Goal: Information Seeking & Learning: Learn about a topic

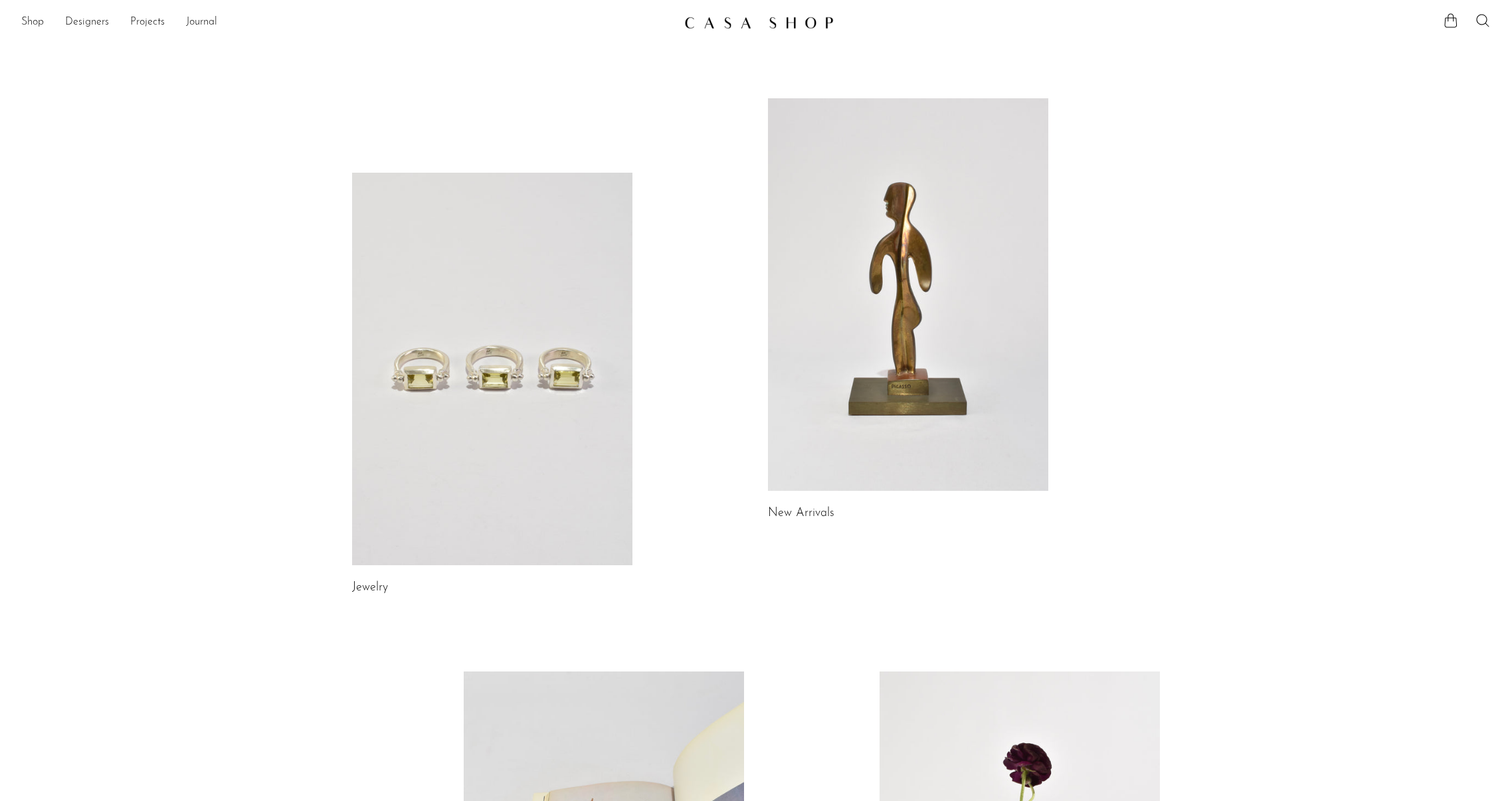
click at [843, 294] on link at bounding box center [907, 294] width 280 height 393
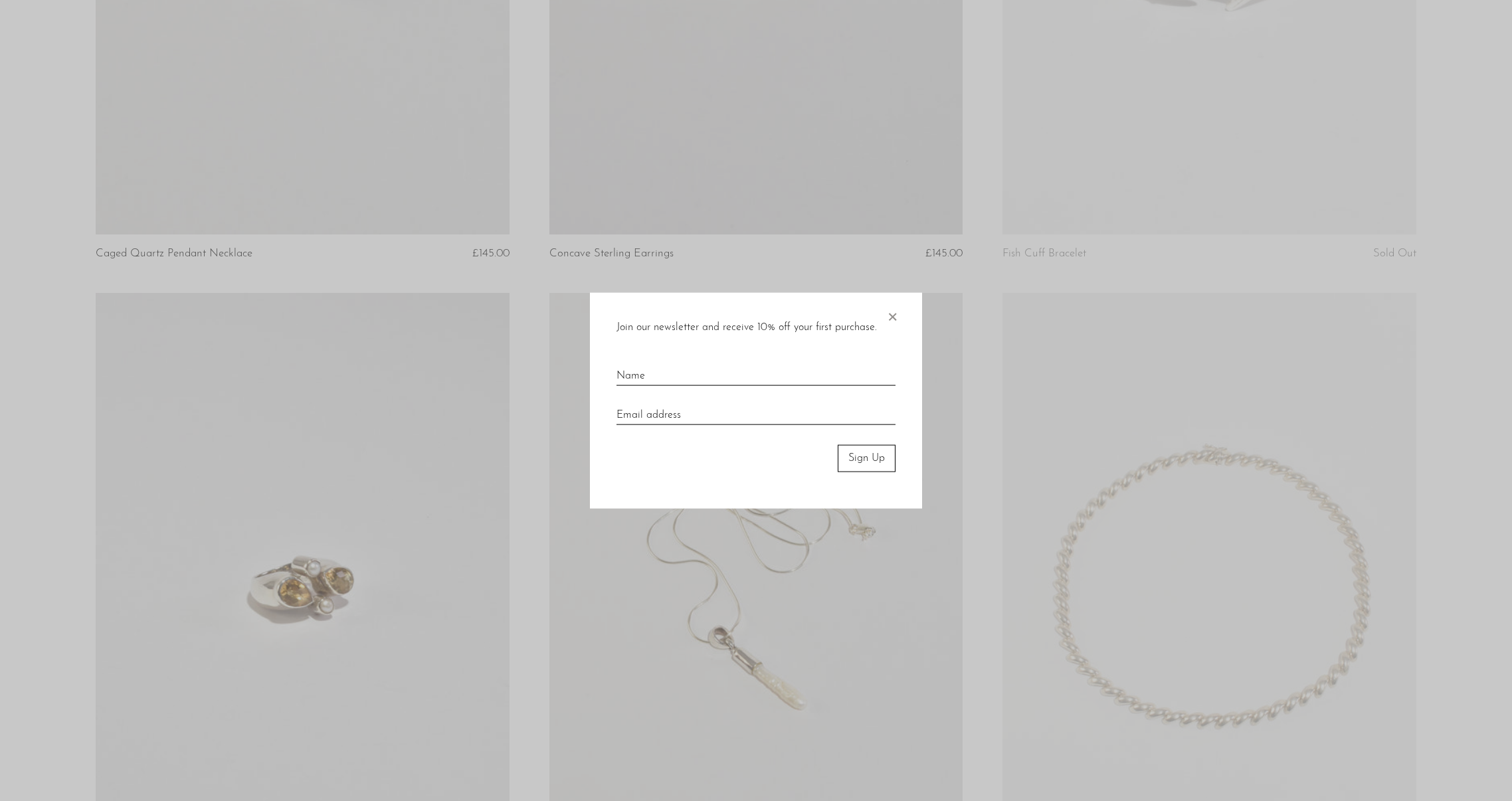
scroll to position [1259, 0]
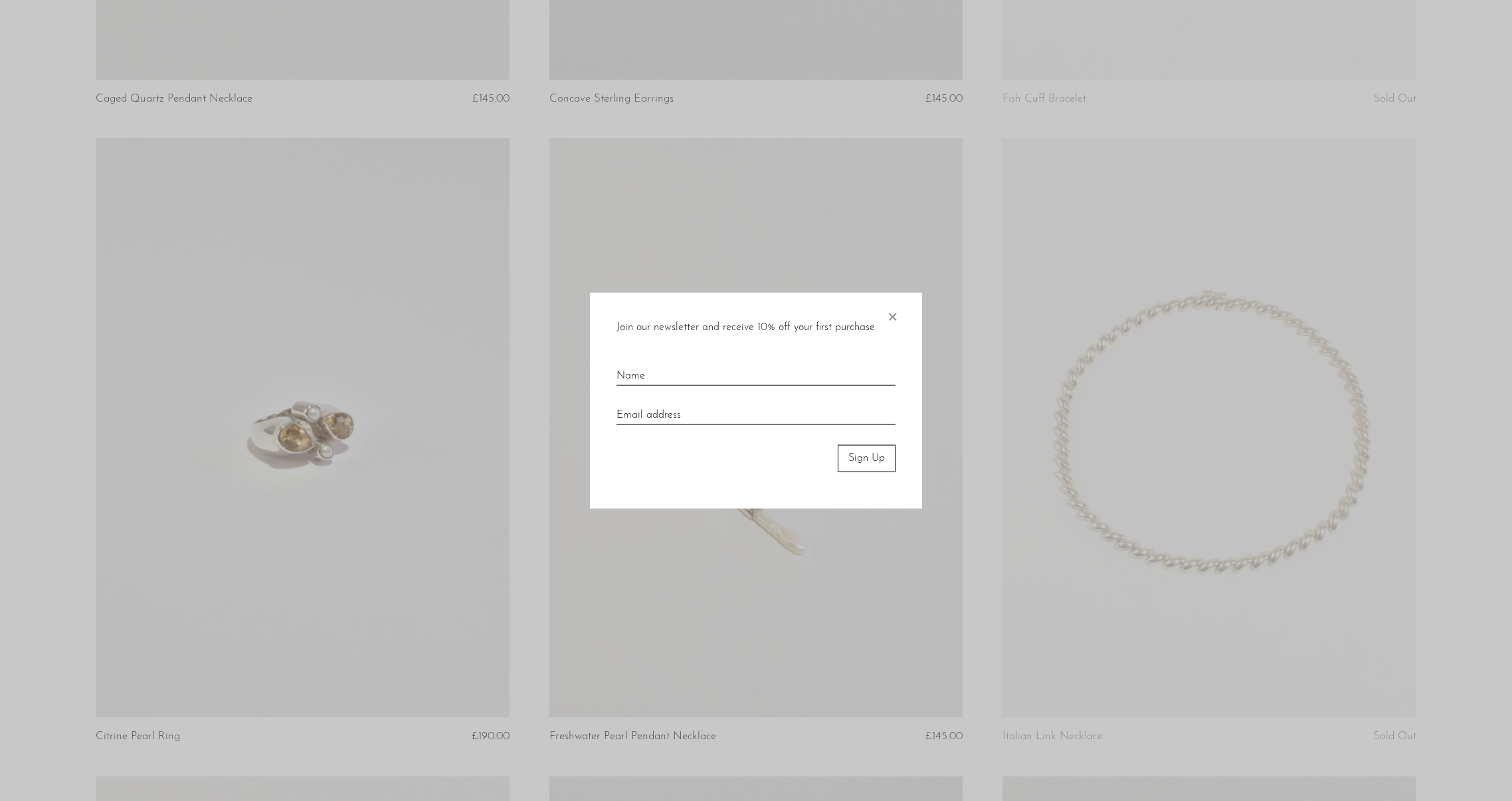
drag, startPoint x: 887, startPoint y: 312, endPoint x: 914, endPoint y: 308, distance: 27.3
click at [888, 312] on span "×" at bounding box center [892, 313] width 13 height 42
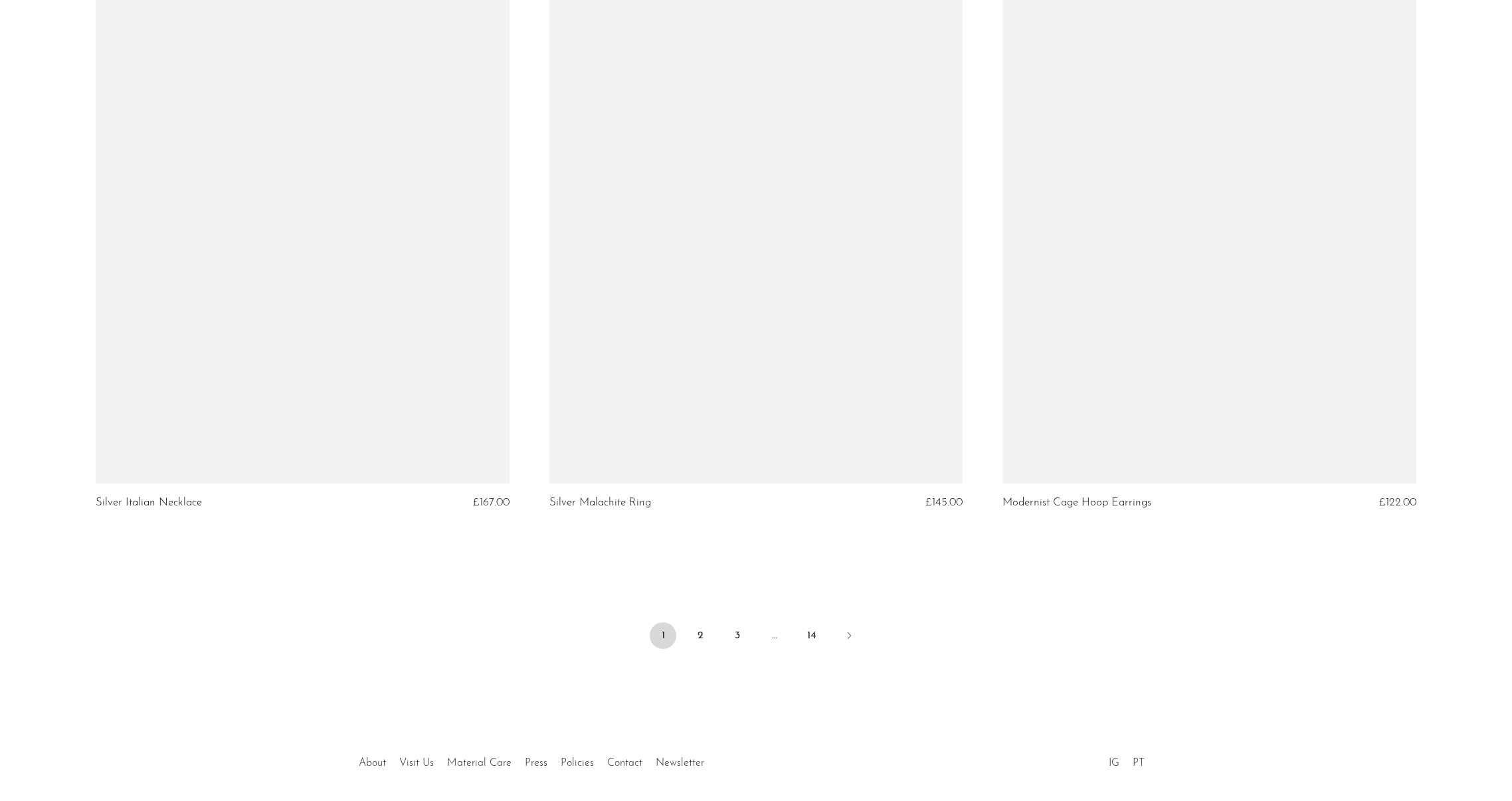
scroll to position [7282, 0]
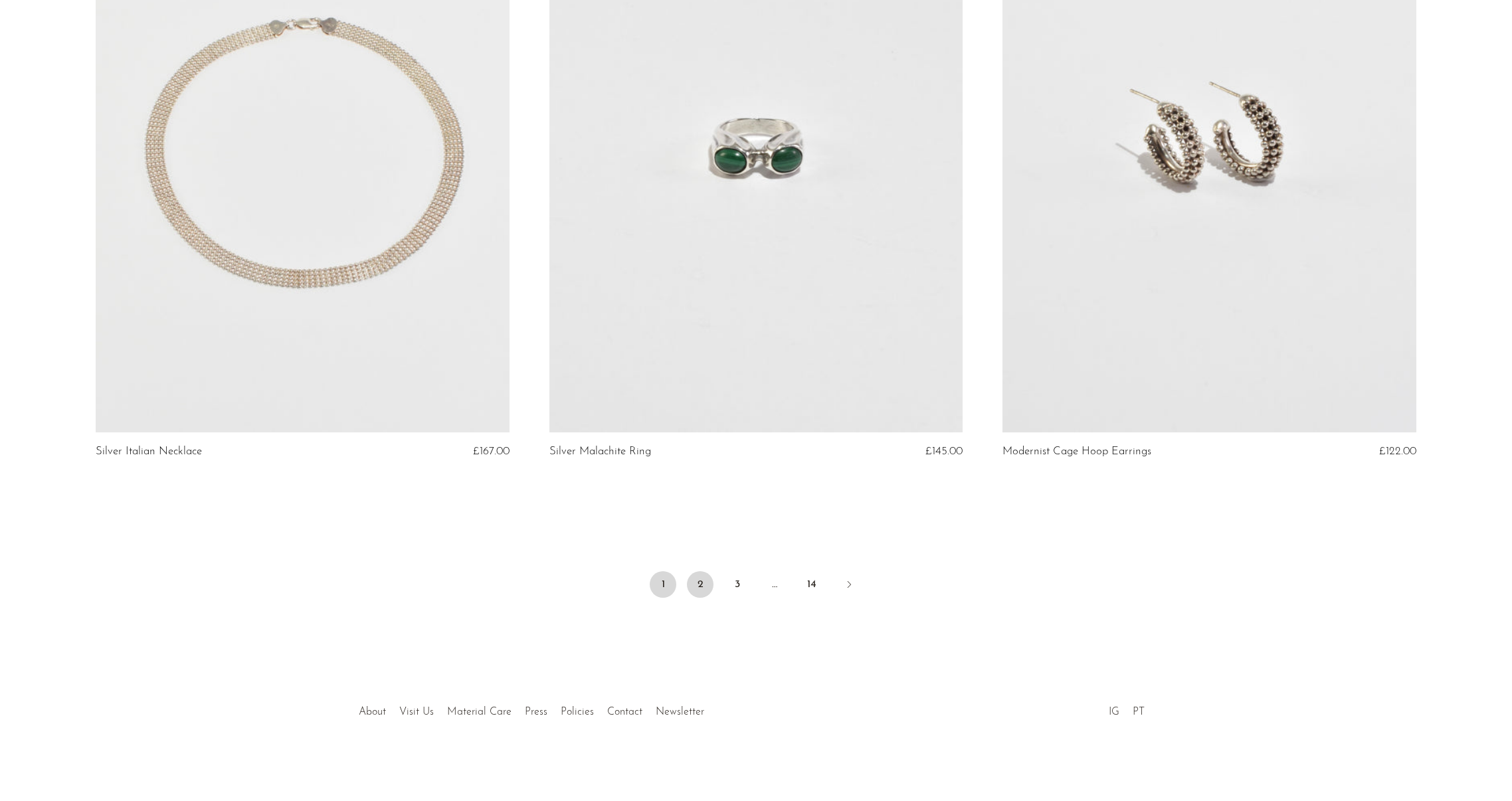
click at [701, 583] on link "2" at bounding box center [700, 584] width 27 height 27
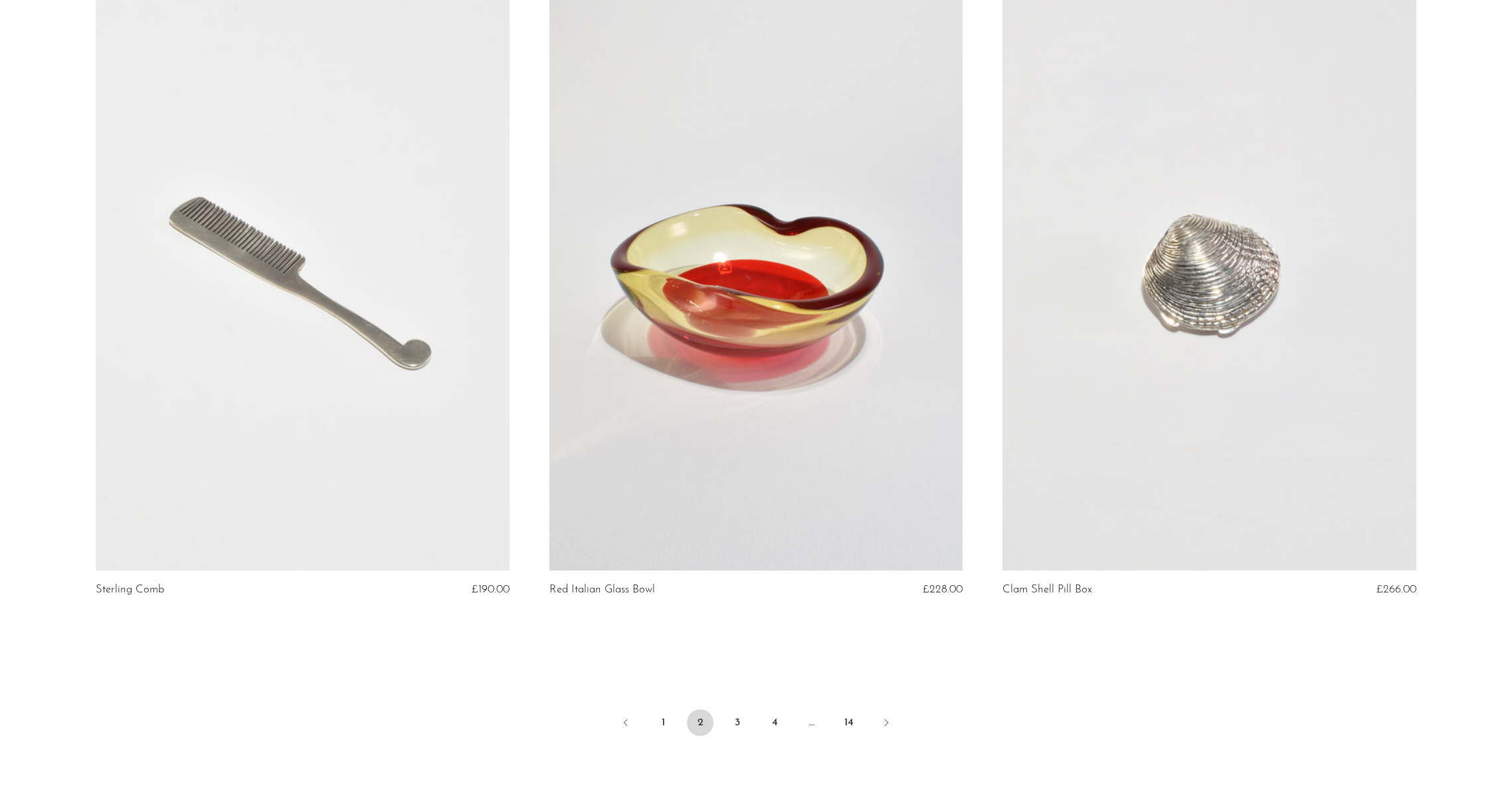
scroll to position [7282, 0]
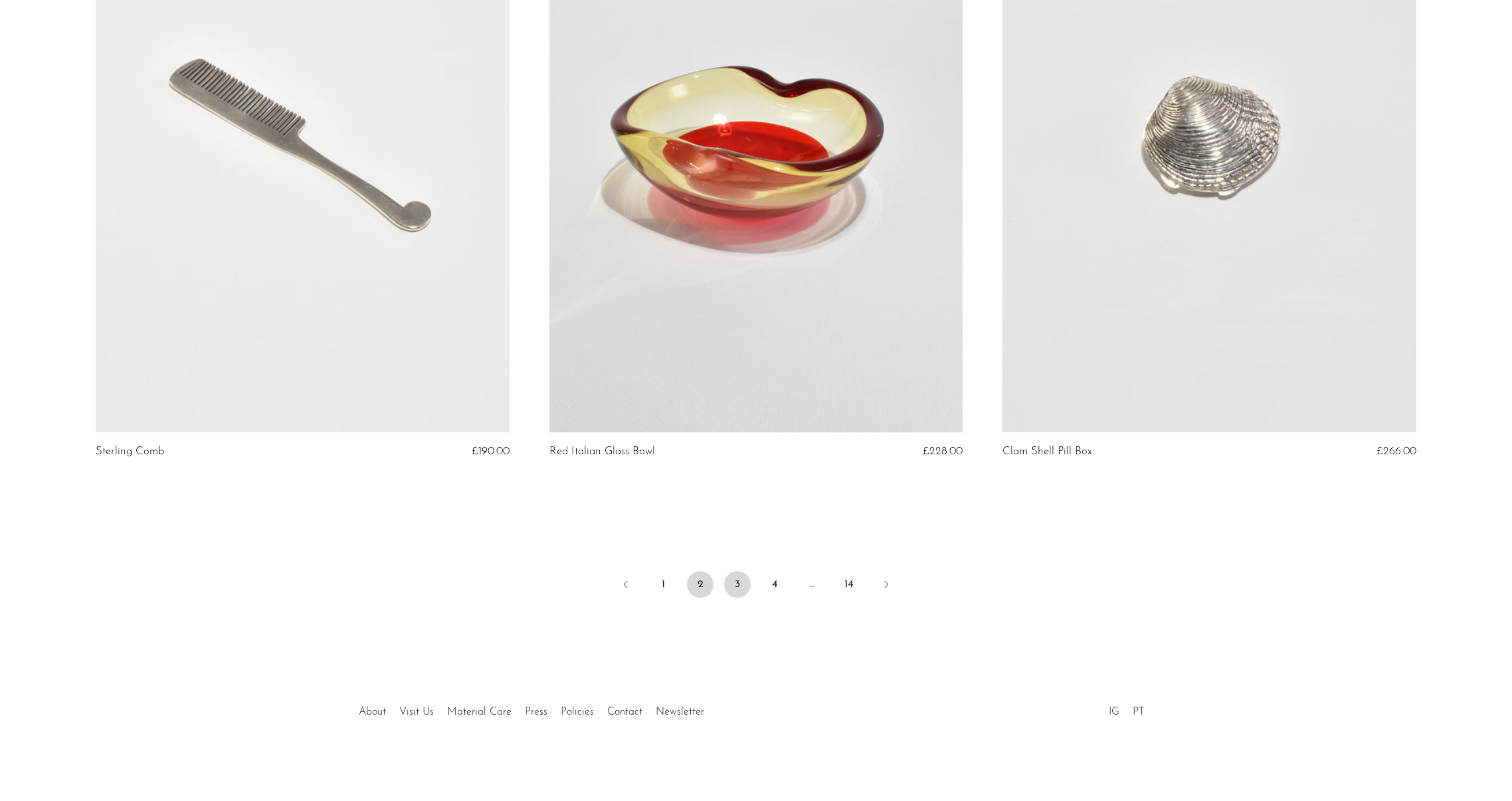
click at [737, 581] on link "3" at bounding box center [737, 584] width 27 height 27
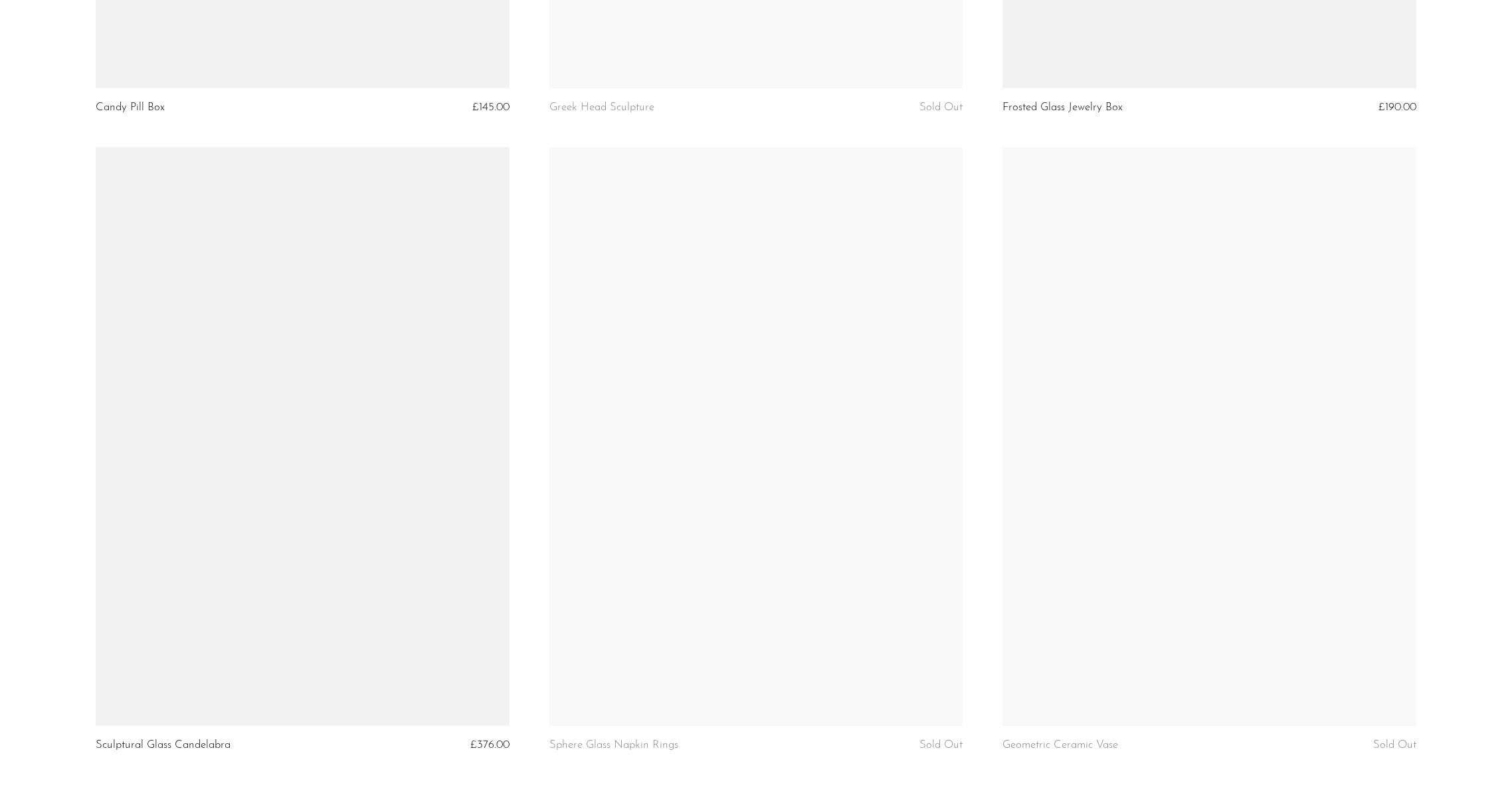
scroll to position [7282, 0]
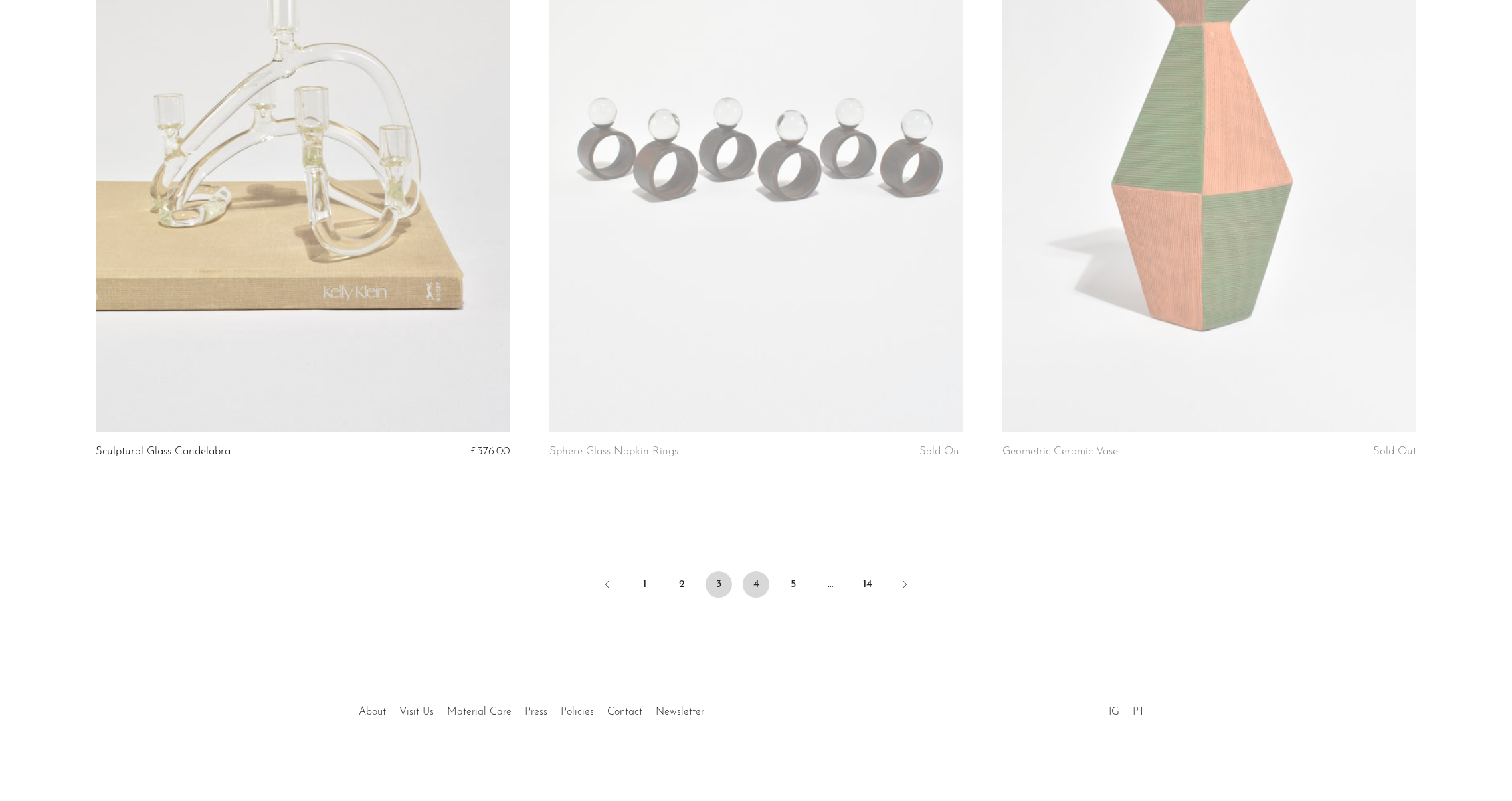
drag, startPoint x: 758, startPoint y: 588, endPoint x: 768, endPoint y: 586, distance: 10.2
click at [758, 588] on link "4" at bounding box center [756, 584] width 27 height 27
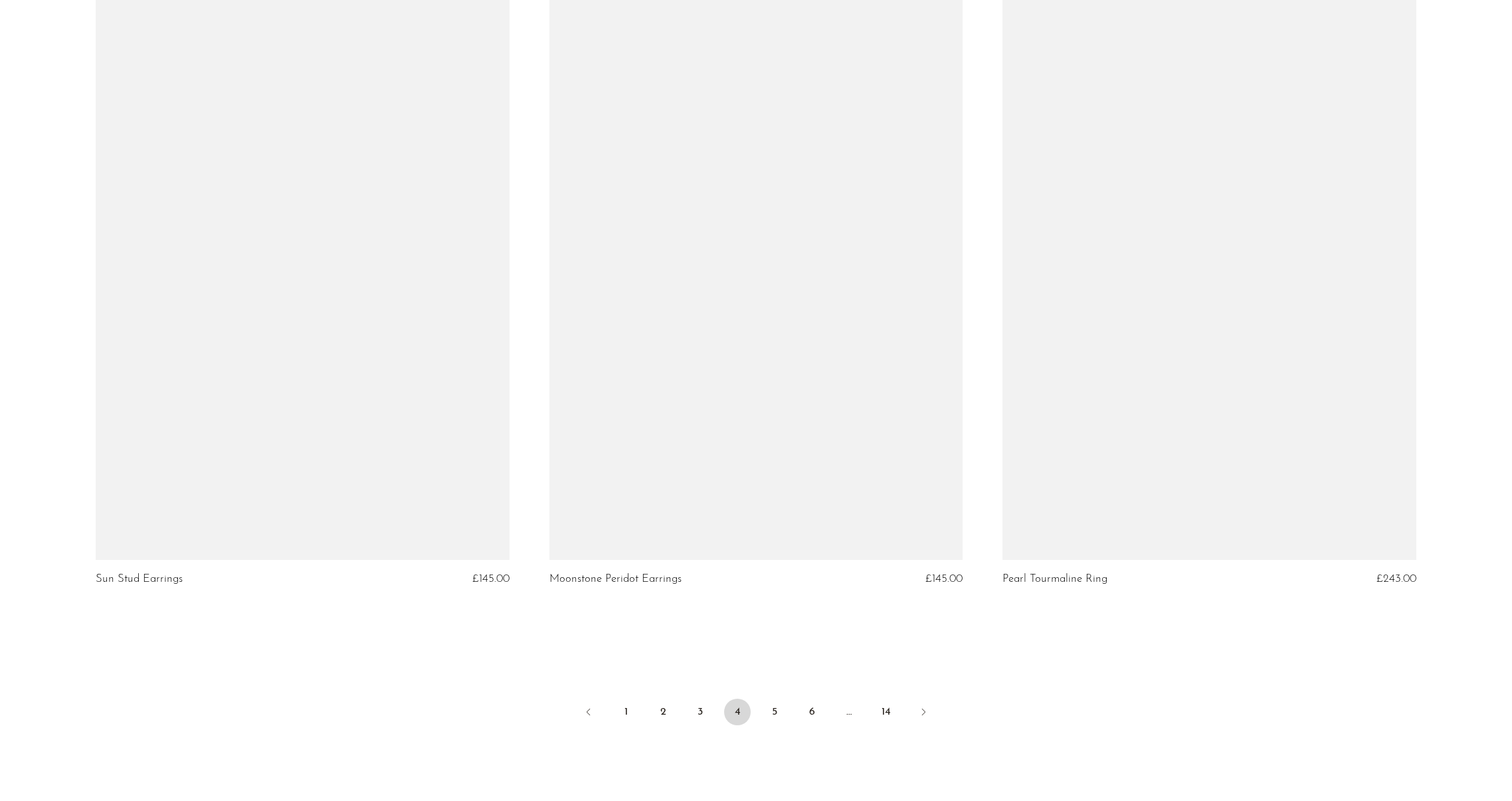
scroll to position [7157, 0]
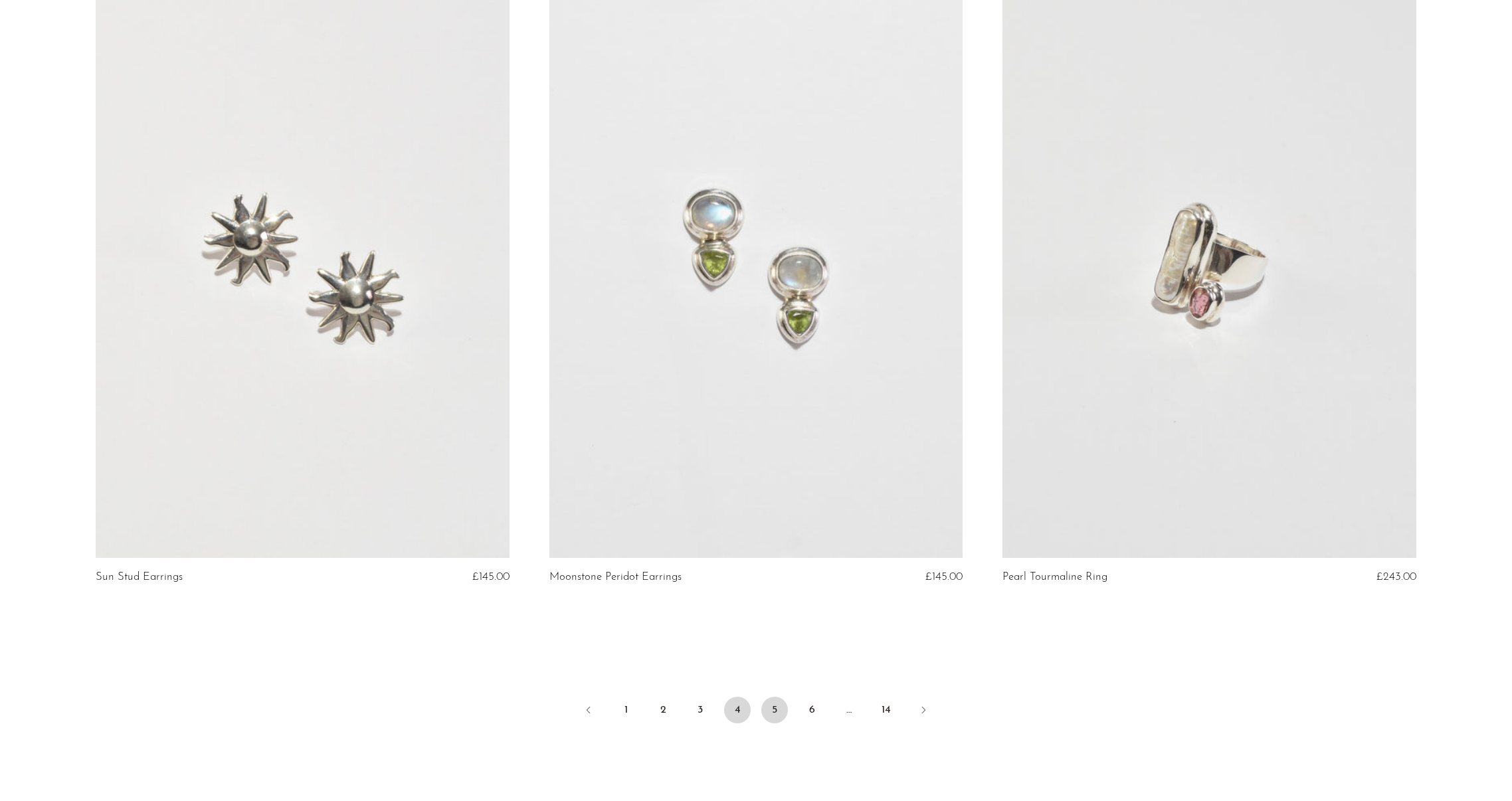
click at [771, 709] on link "5" at bounding box center [775, 710] width 27 height 27
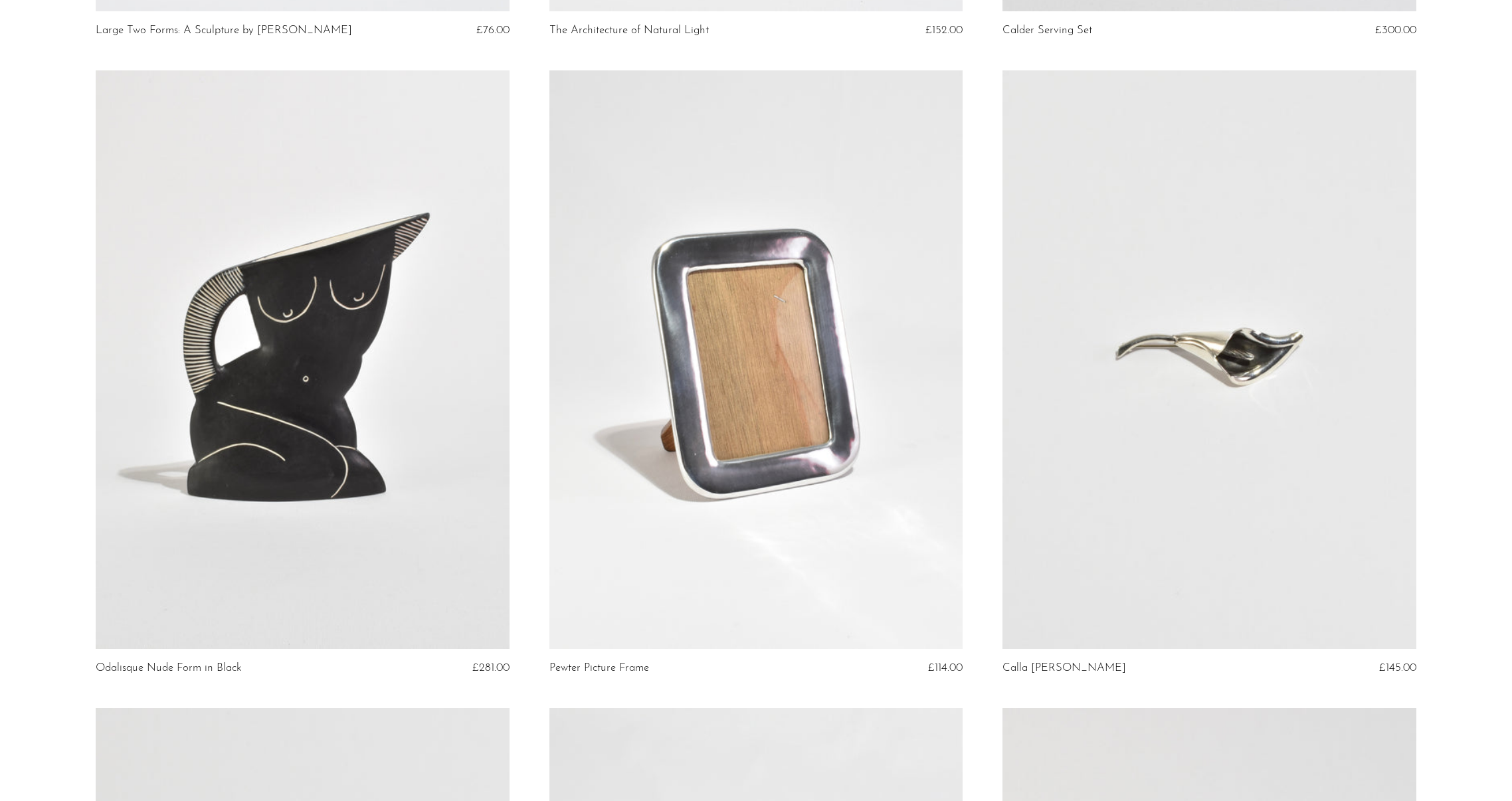
scroll to position [2603, 0]
